Goal: Task Accomplishment & Management: Use online tool/utility

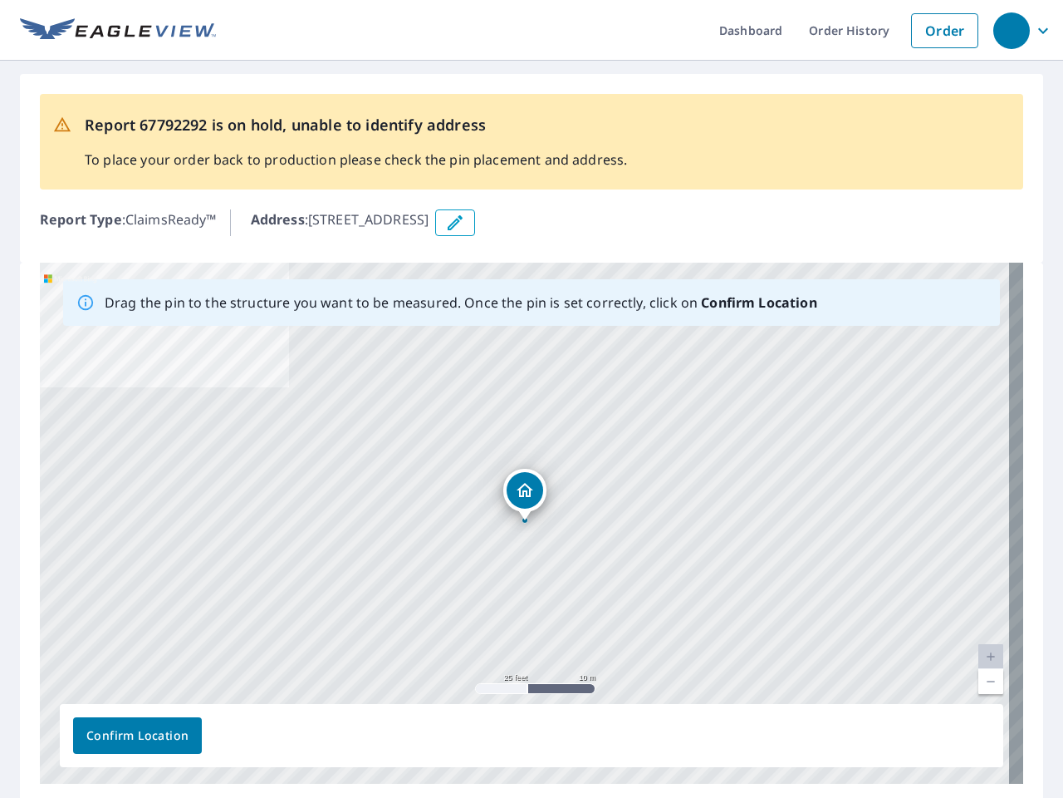
click at [532, 399] on div "[STREET_ADDRESS]" at bounding box center [532, 523] width 984 height 521
click at [1011, 30] on div "button" at bounding box center [1012, 30] width 37 height 37
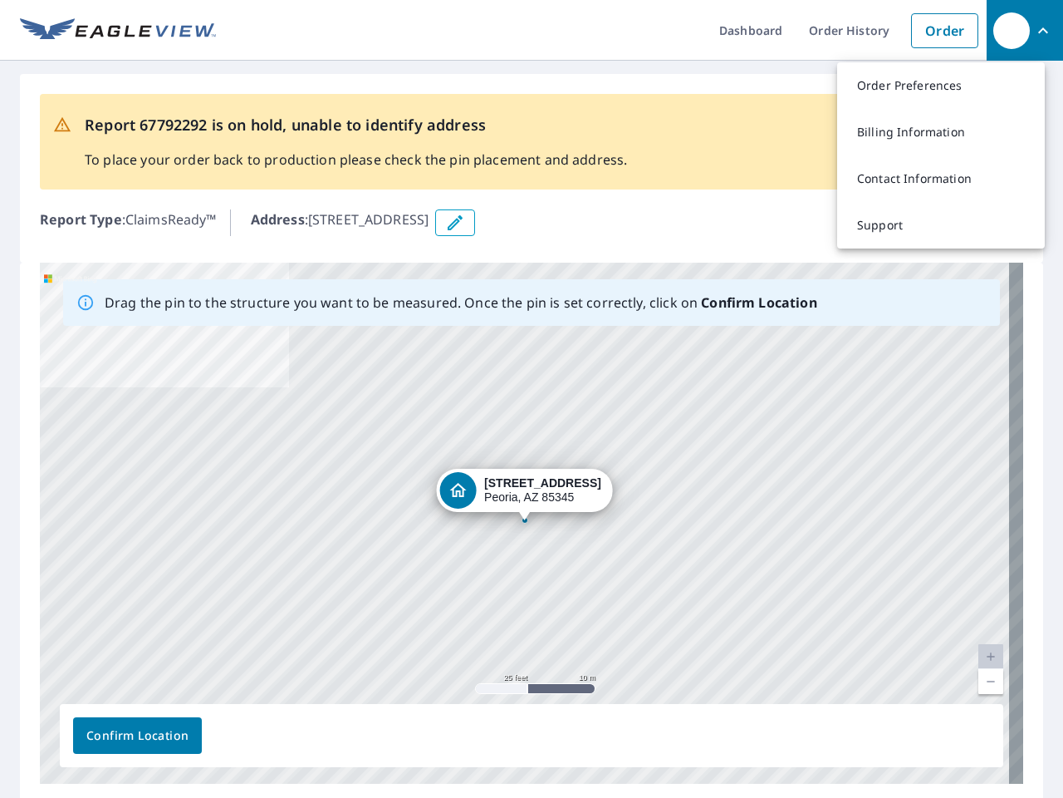
click at [465, 223] on icon "button" at bounding box center [455, 223] width 20 height 20
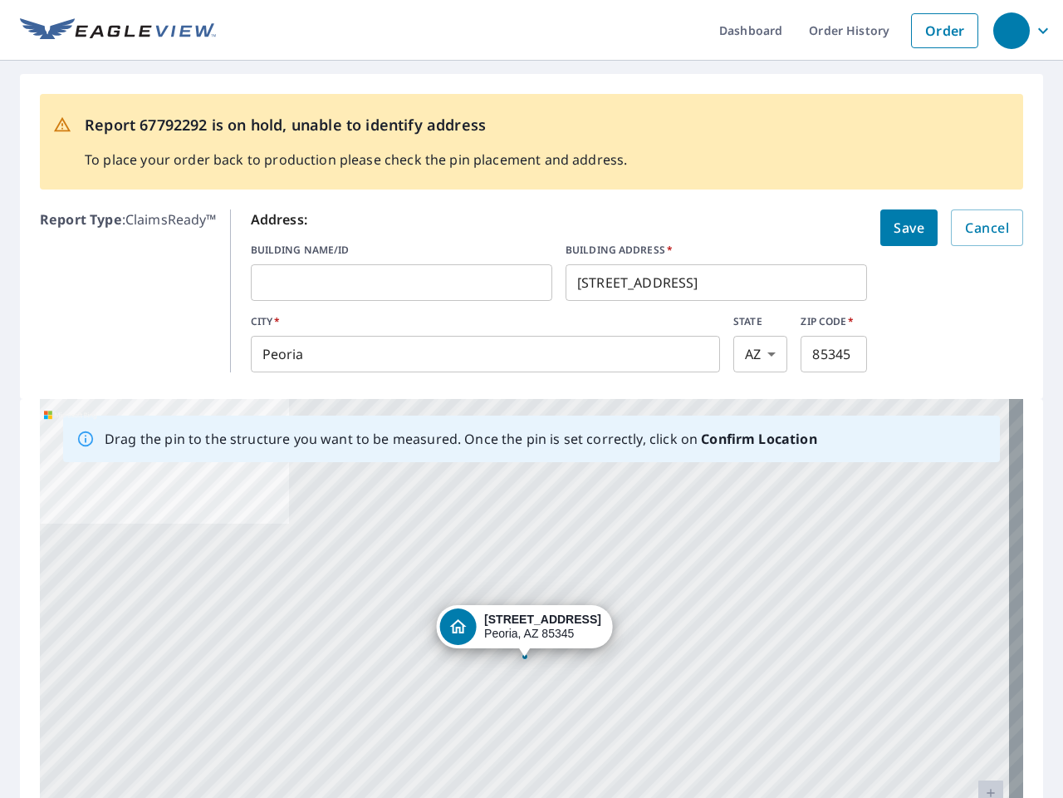
click at [524, 523] on div "[STREET_ADDRESS]" at bounding box center [532, 659] width 984 height 521
click at [977, 656] on div "[STREET_ADDRESS]" at bounding box center [532, 659] width 984 height 521
click at [977, 681] on div "[STREET_ADDRESS]" at bounding box center [532, 659] width 984 height 521
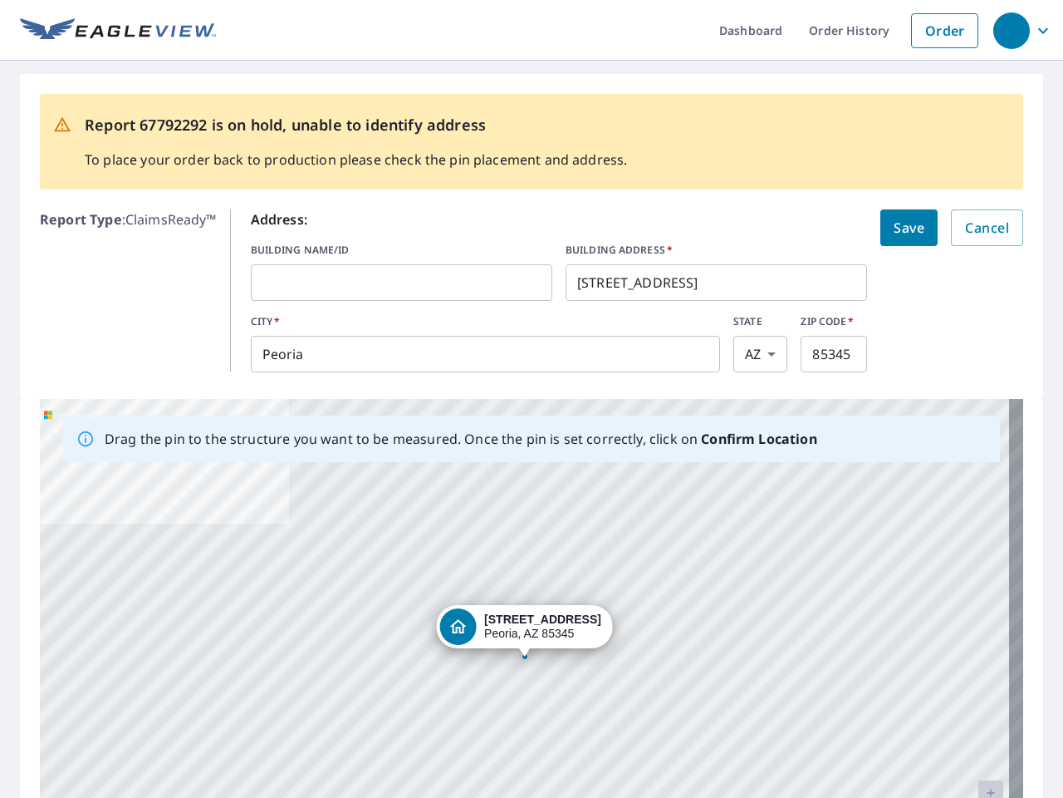
click at [137, 735] on div "[STREET_ADDRESS]" at bounding box center [532, 659] width 984 height 521
